Goal: Information Seeking & Learning: Find specific fact

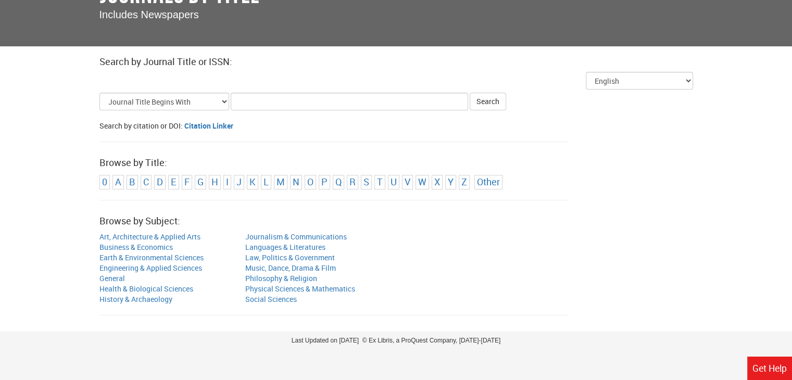
scroll to position [92, 0]
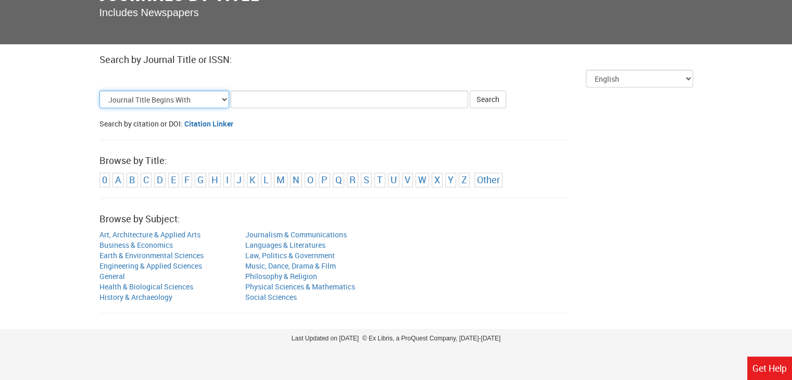
click at [213, 105] on select "Journal Title Begins With Journal Title Equals Journal Title Contains All Words…" at bounding box center [164, 100] width 130 height 18
select select "alternate_title_equals"
click at [99, 91] on select "Journal Title Begins With Journal Title Equals Journal Title Contains All Words…" at bounding box center [164, 100] width 130 height 18
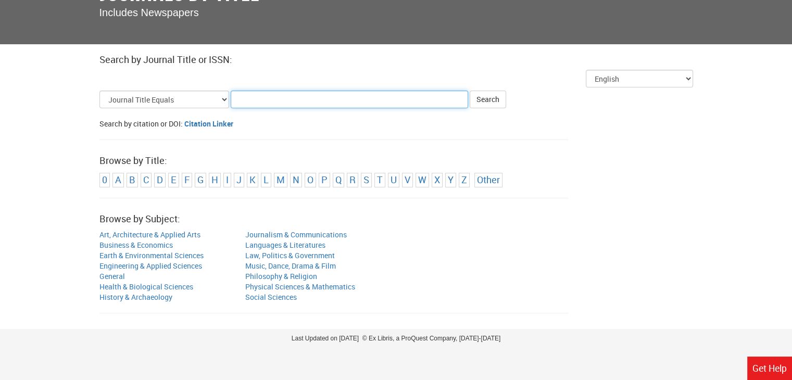
click at [250, 98] on input "Title Search Criteria" at bounding box center [350, 100] width 238 height 18
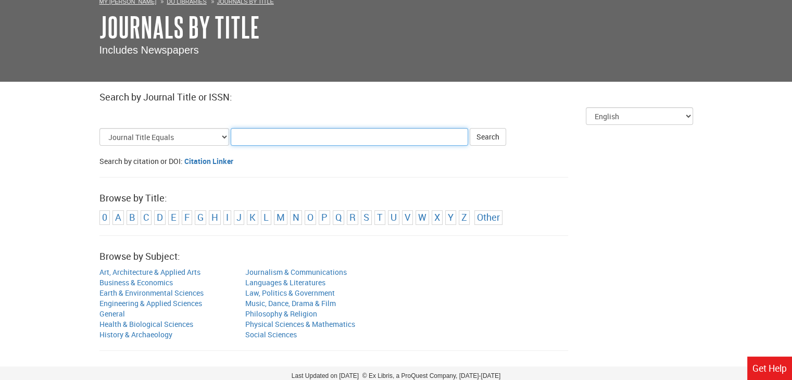
scroll to position [47, 0]
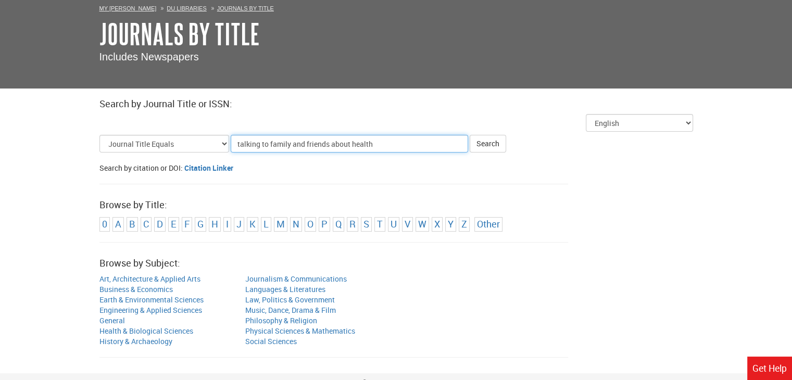
type input "talking to family and friends about health"
click at [470, 135] on button "Search" at bounding box center [488, 144] width 36 height 18
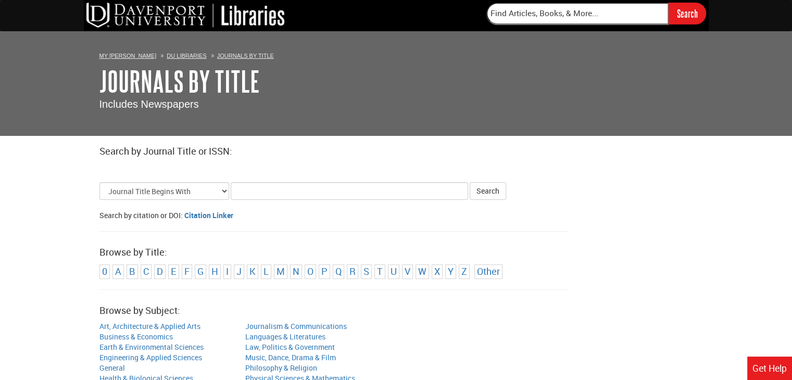
scroll to position [47, 0]
